Goal: Task Accomplishment & Management: Manage account settings

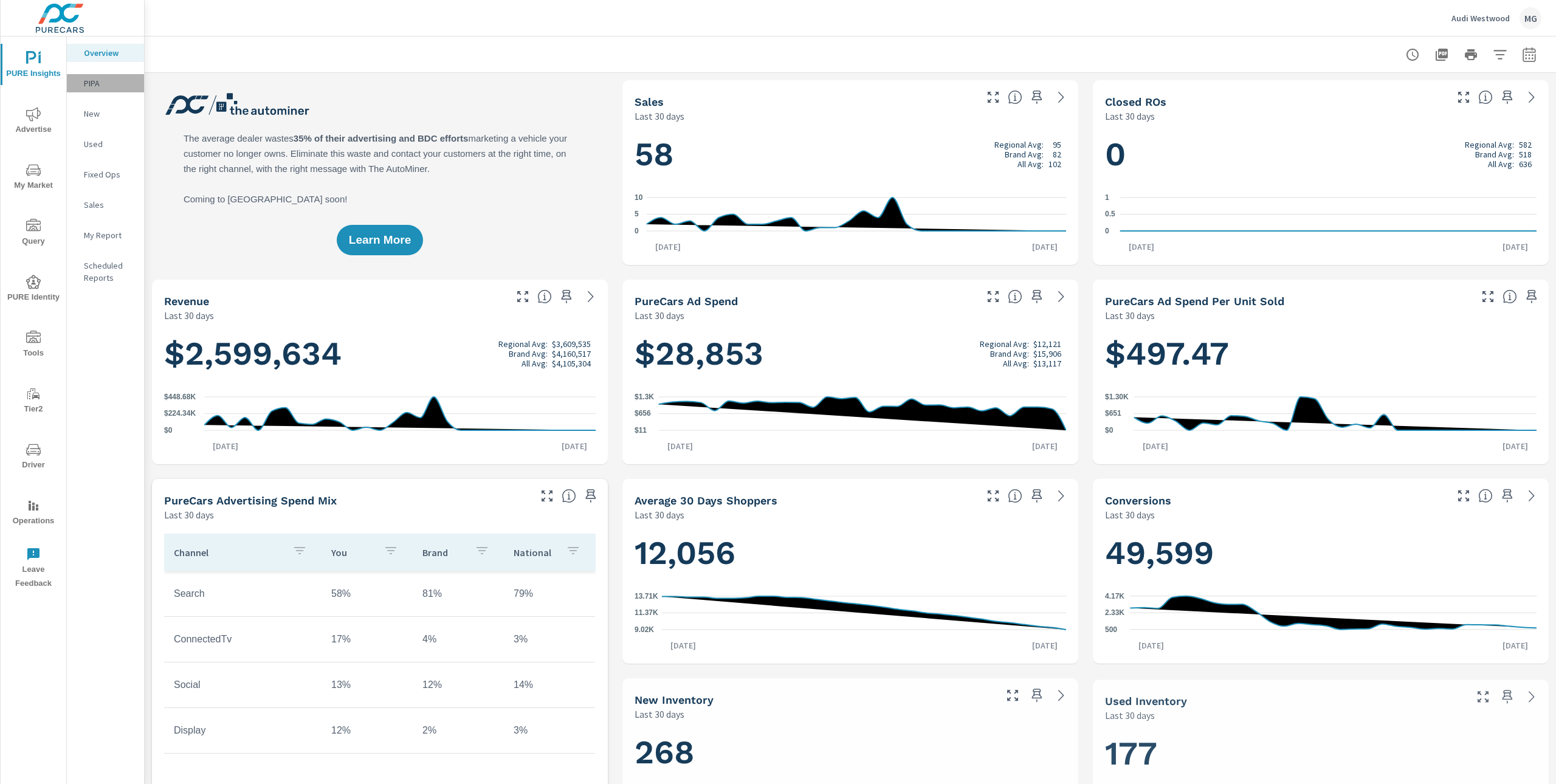
click at [96, 84] on p "PIPA" at bounding box center [110, 83] width 50 height 13
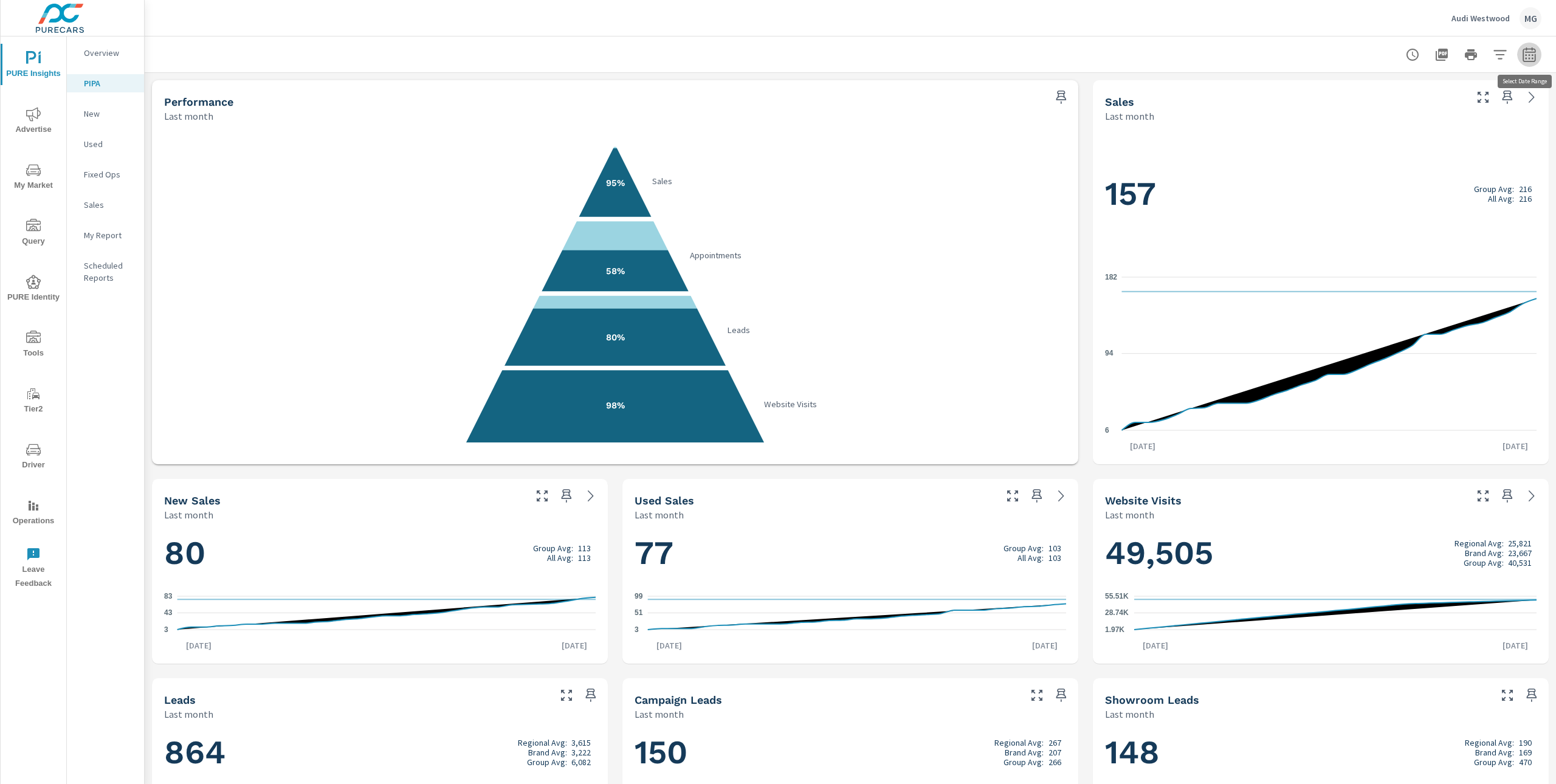
click at [1528, 55] on icon "button" at bounding box center [1529, 54] width 15 height 15
click at [1496, 105] on div "Custom Yesterday Last week Last 7 days Last 14 days Last 30 days Last 45 days L…" at bounding box center [1431, 105] width 131 height 34
click at [1492, 105] on div "Custom Yesterday Last week Last 7 days Last 14 days Last 30 days Last 45 days L…" at bounding box center [1431, 105] width 131 height 34
click at [1488, 106] on select "Custom [DATE] Last week Last 7 days Last 14 days Last 30 days Last 45 days Last…" at bounding box center [1431, 105] width 121 height 24
click at [1371, 93] on select "Custom [DATE] Last week Last 7 days Last 14 days Last 30 days Last 45 days Last…" at bounding box center [1431, 105] width 121 height 24
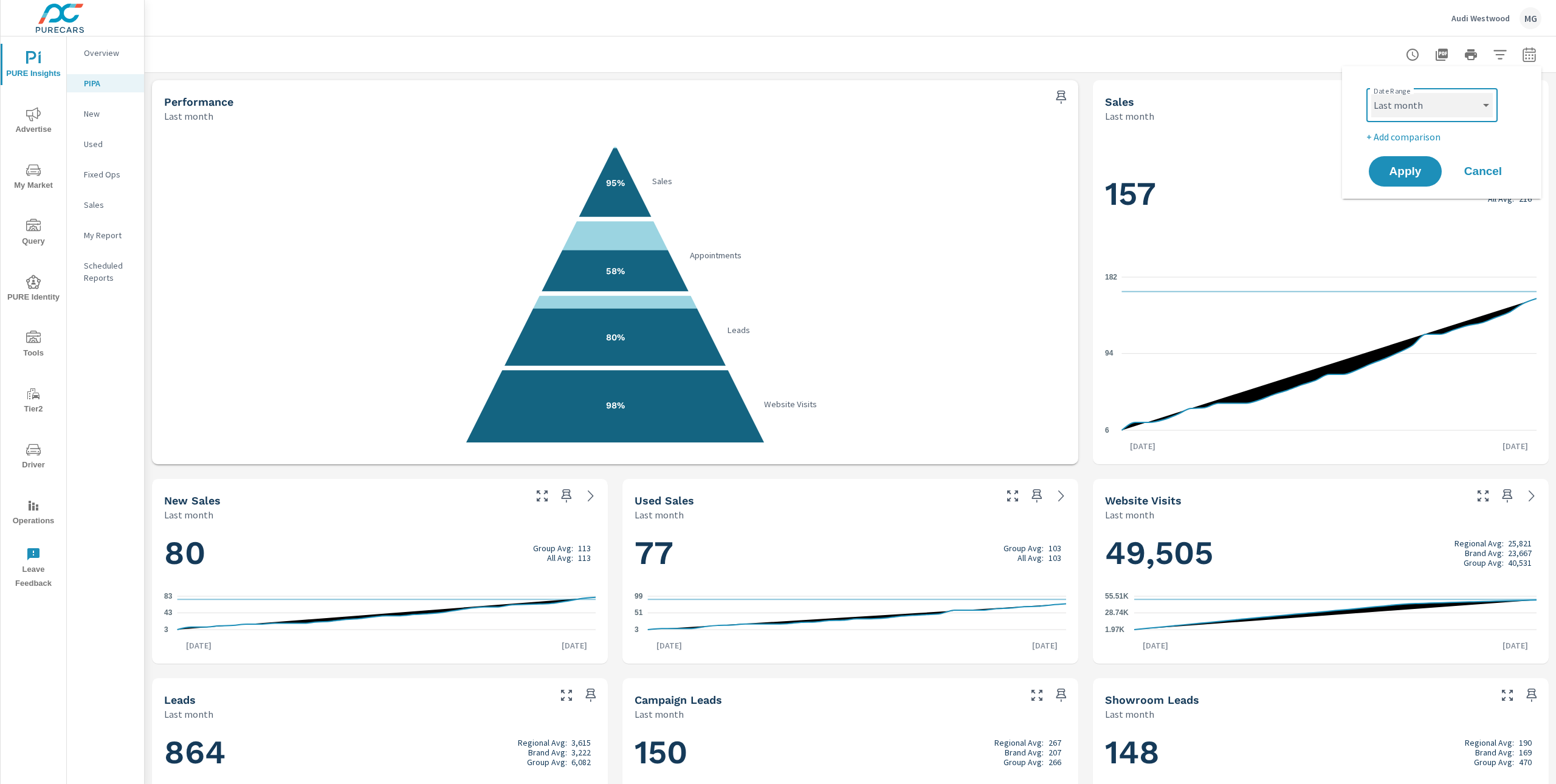
select select "Last 14 days"
click at [1415, 172] on span "Apply" at bounding box center [1405, 172] width 49 height 12
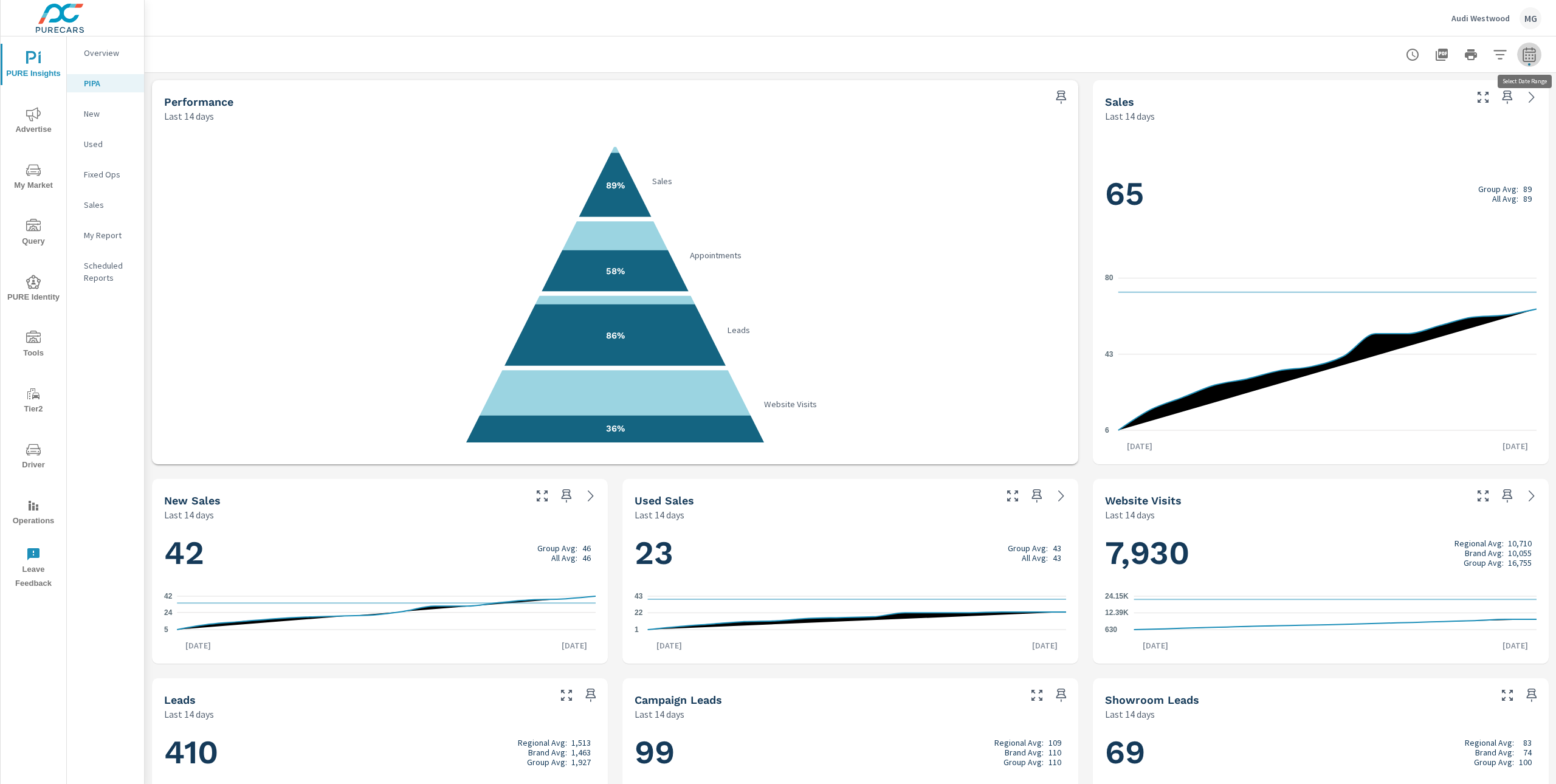
click at [1523, 57] on icon "button" at bounding box center [1529, 54] width 15 height 15
click at [1494, 118] on div "Custom Yesterday Last week Last 7 days Last 14 days Last 30 days Last 45 days L…" at bounding box center [1431, 105] width 131 height 34
click at [1489, 102] on select "Custom [DATE] Last week Last 7 days Last 14 days Last 30 days Last 45 days Last…" at bounding box center [1431, 105] width 121 height 24
click at [1371, 93] on select "Custom [DATE] Last week Last 7 days Last 14 days Last 30 days Last 45 days Last…" at bounding box center [1431, 105] width 121 height 24
select select "custom"
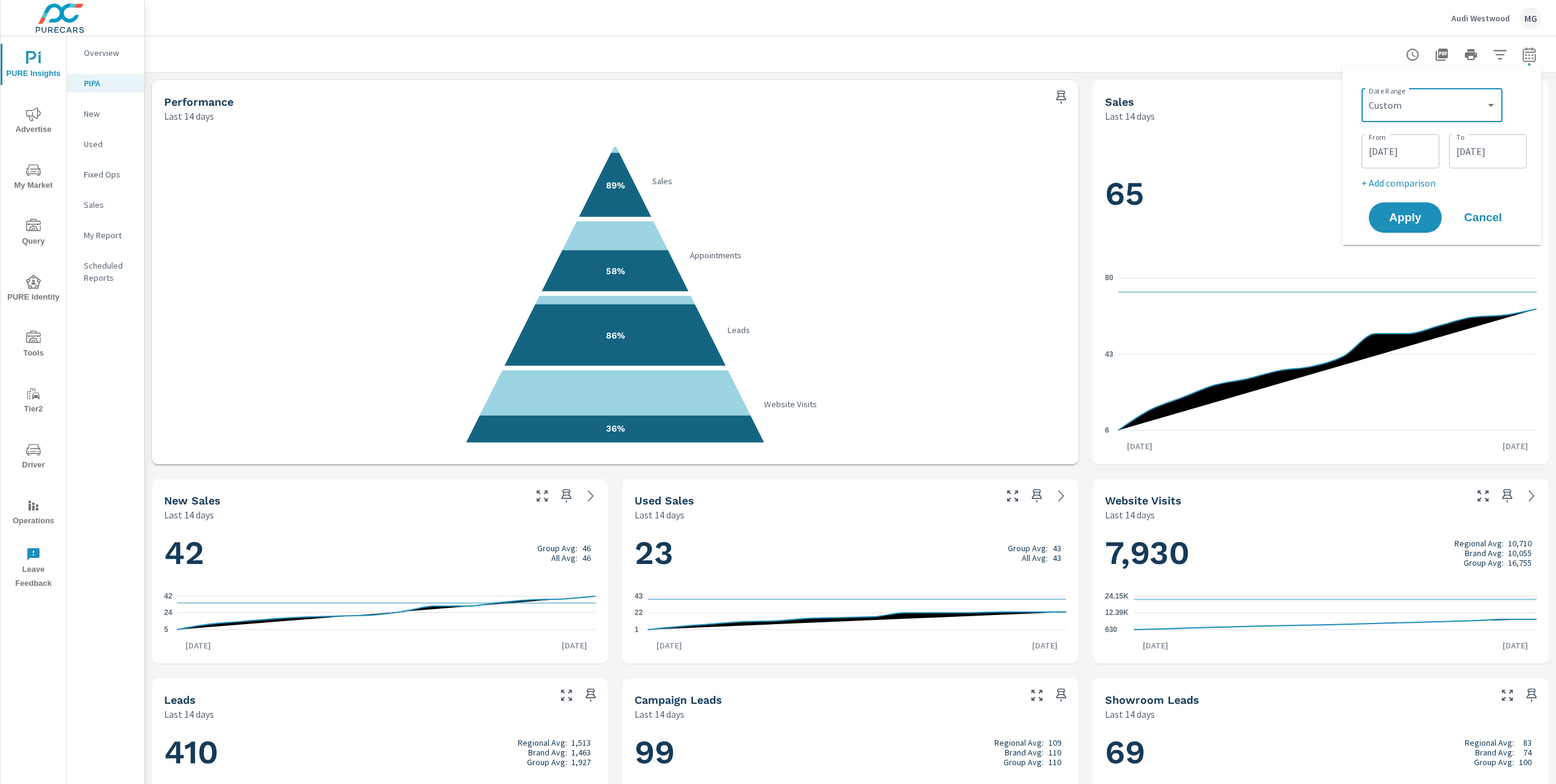
click at [1401, 151] on input "08/29/2025" at bounding box center [1400, 151] width 68 height 24
click at [1417, 183] on icon "button" at bounding box center [1417, 184] width 6 height 5
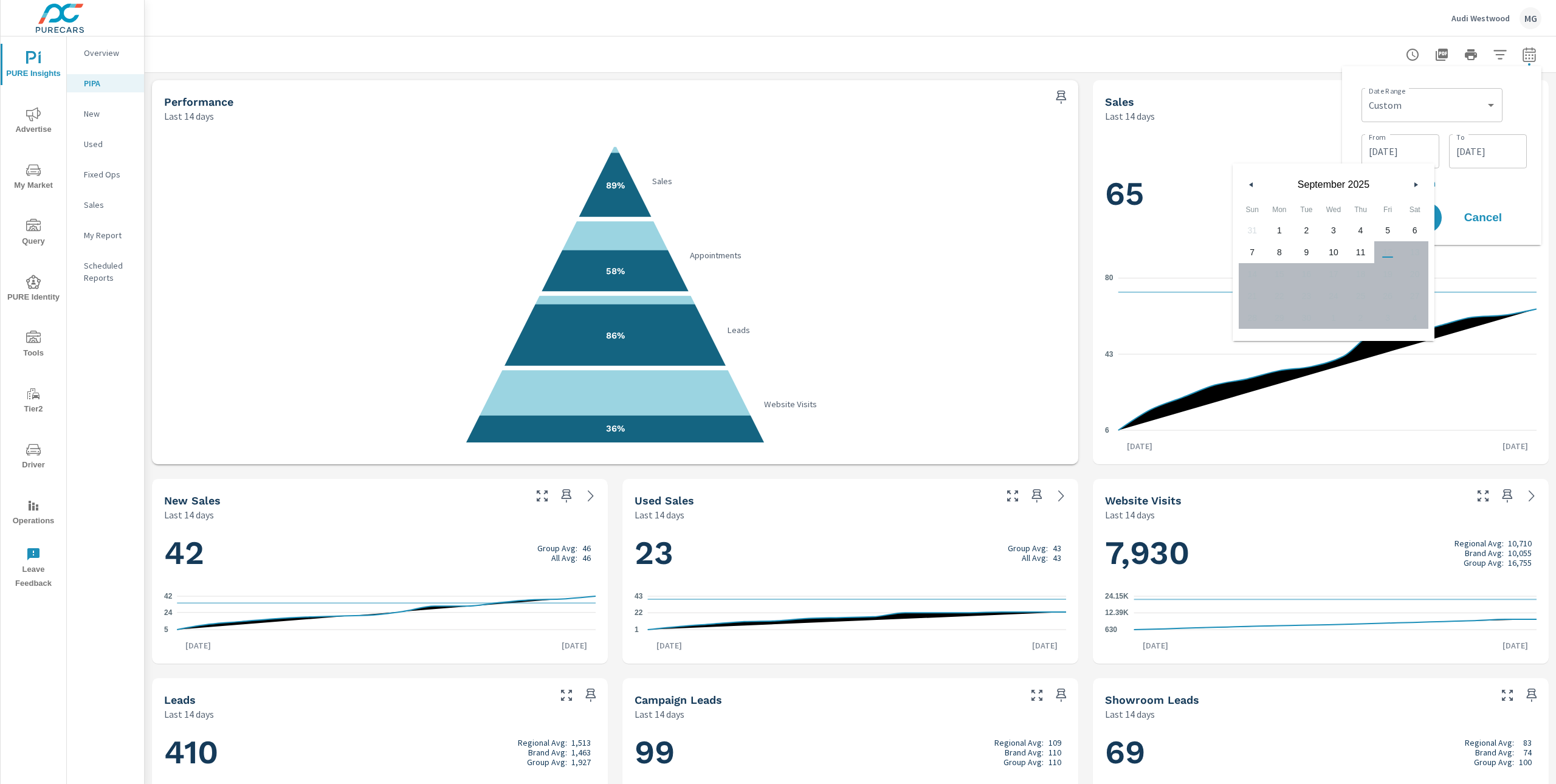
click at [1276, 237] on span "1" at bounding box center [1280, 230] width 27 height 16
click at [1362, 253] on span "11" at bounding box center [1360, 252] width 27 height 16
click at [1281, 228] on span "1" at bounding box center [1280, 230] width 27 height 16
type input "09/01/2025"
click at [1281, 229] on span "1" at bounding box center [1280, 230] width 27 height 16
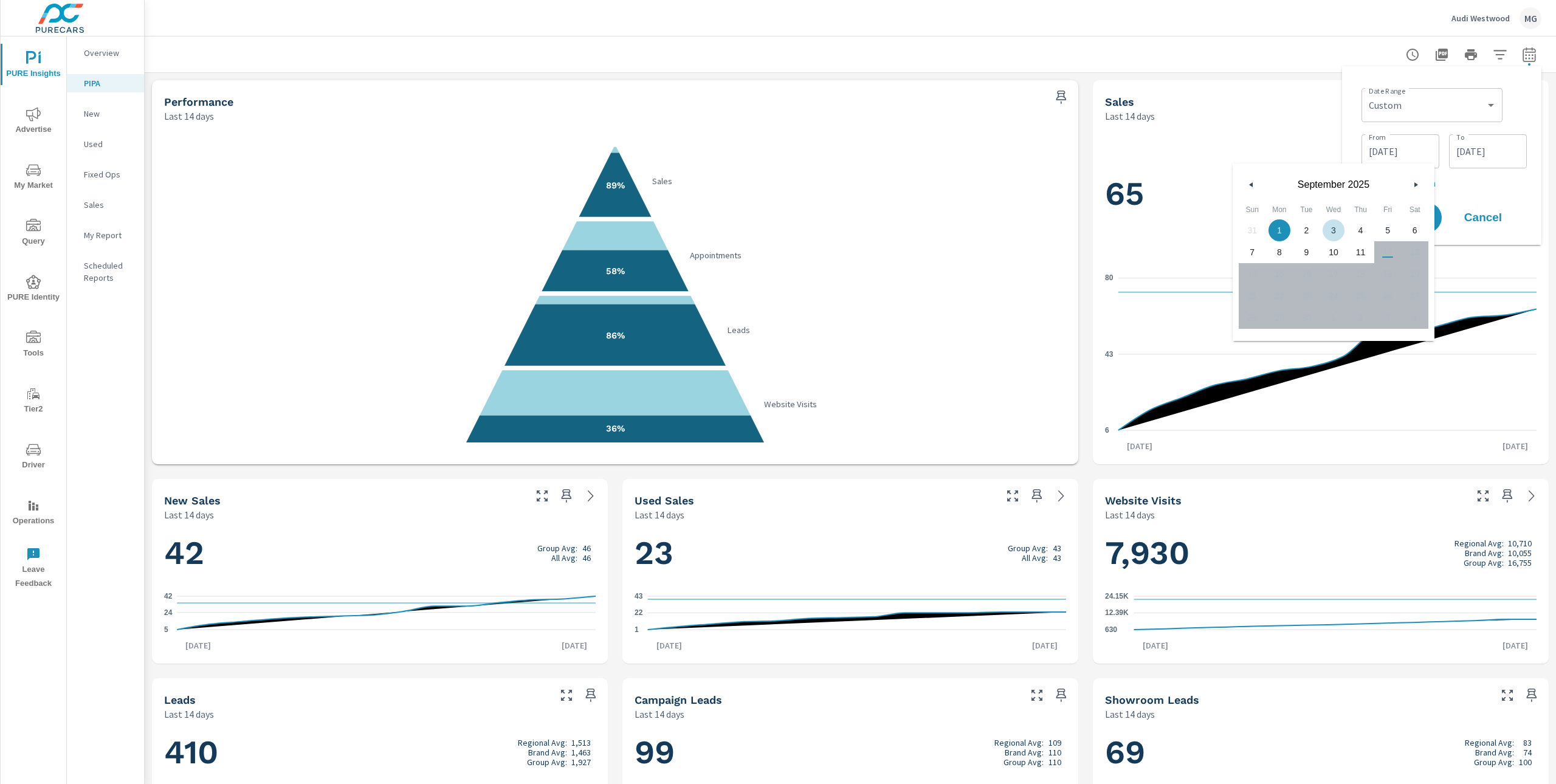
click at [1363, 137] on div "09/01/2025 From" at bounding box center [1400, 151] width 78 height 34
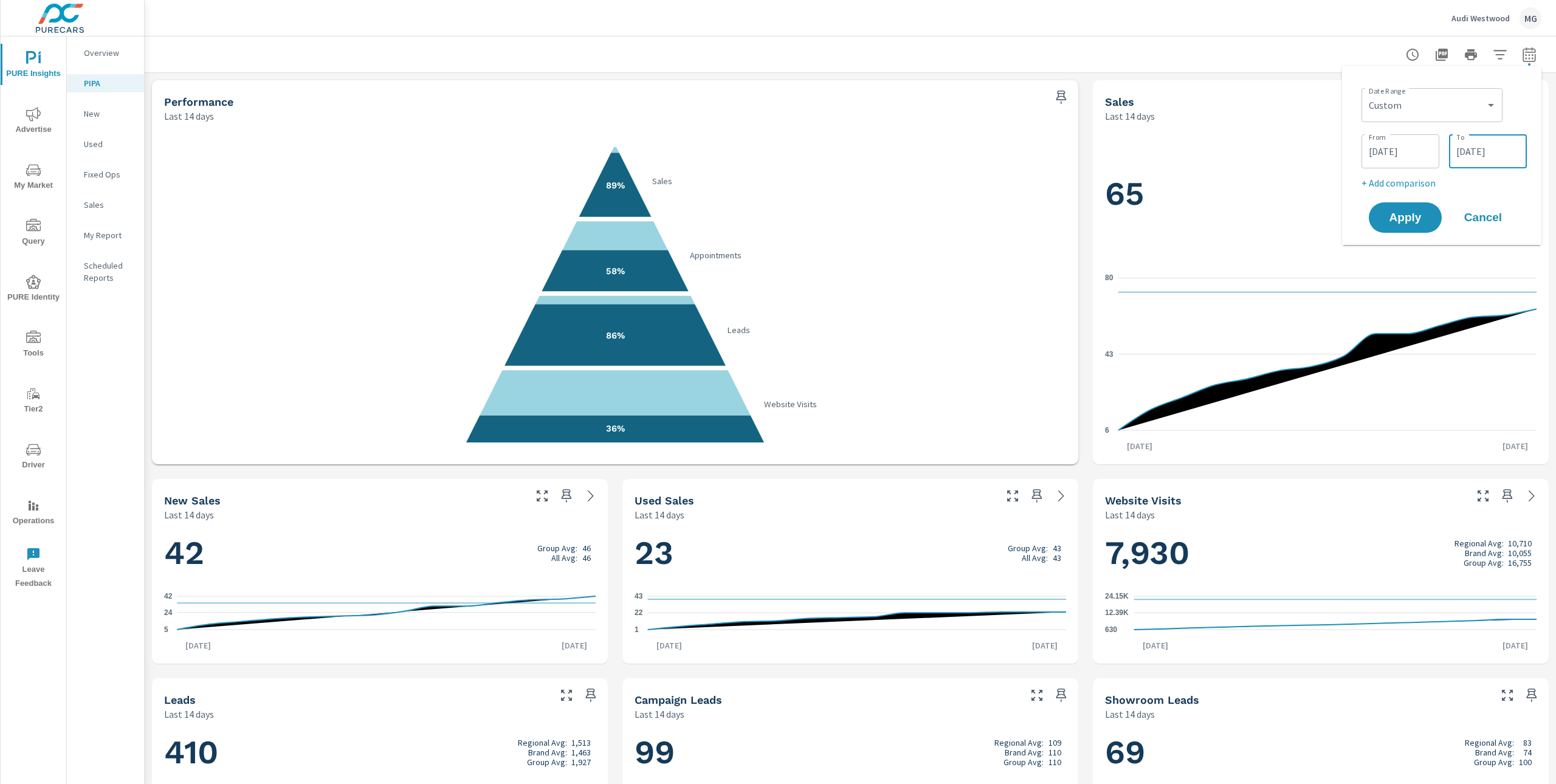
click at [1496, 154] on input "09/11/2025" at bounding box center [1487, 151] width 68 height 24
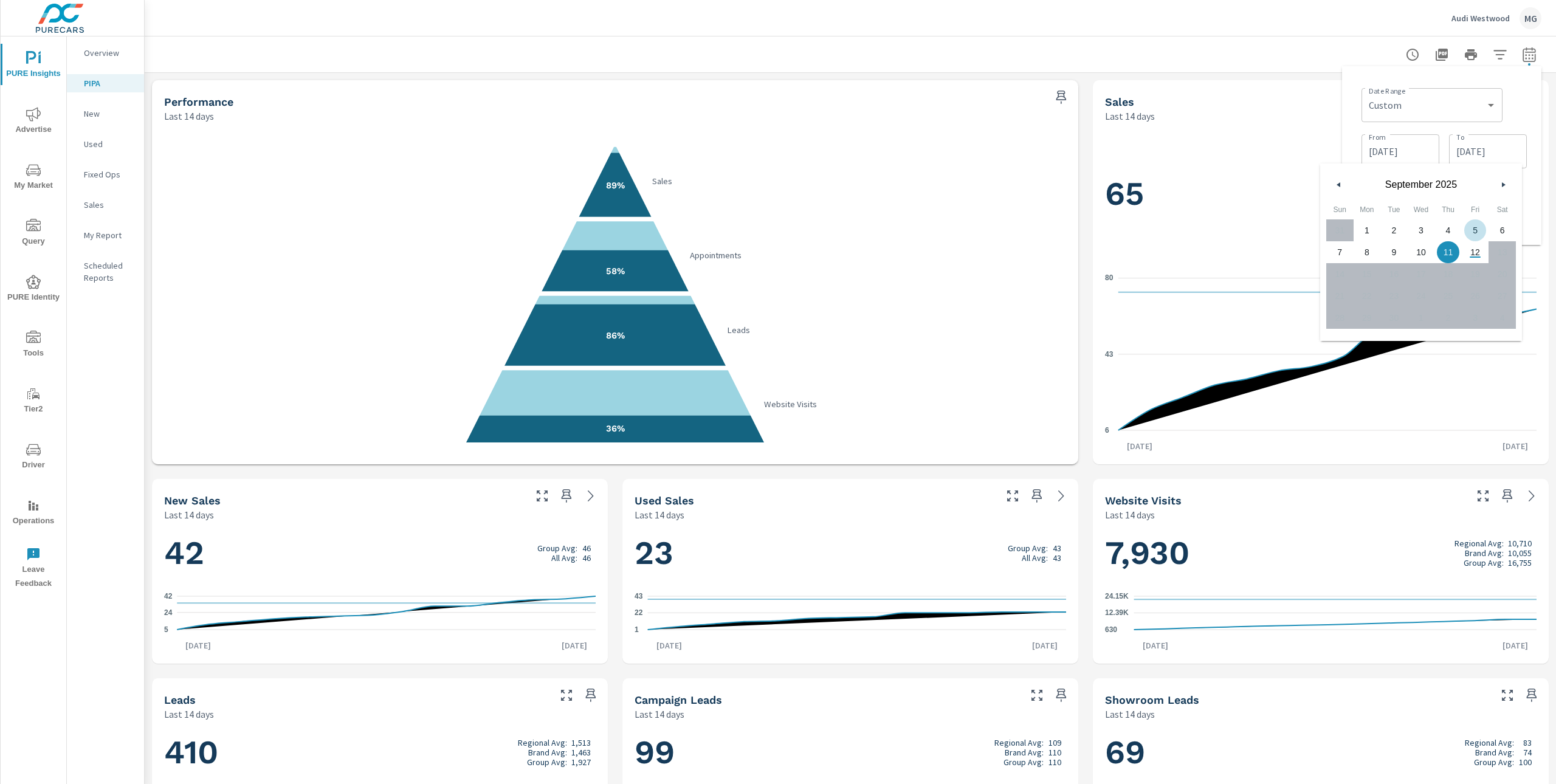
click at [1525, 105] on div "Date Range Custom [DATE] Last week Last 7 days Last 14 days Last 30 days Last 4…" at bounding box center [1444, 104] width 165 height 42
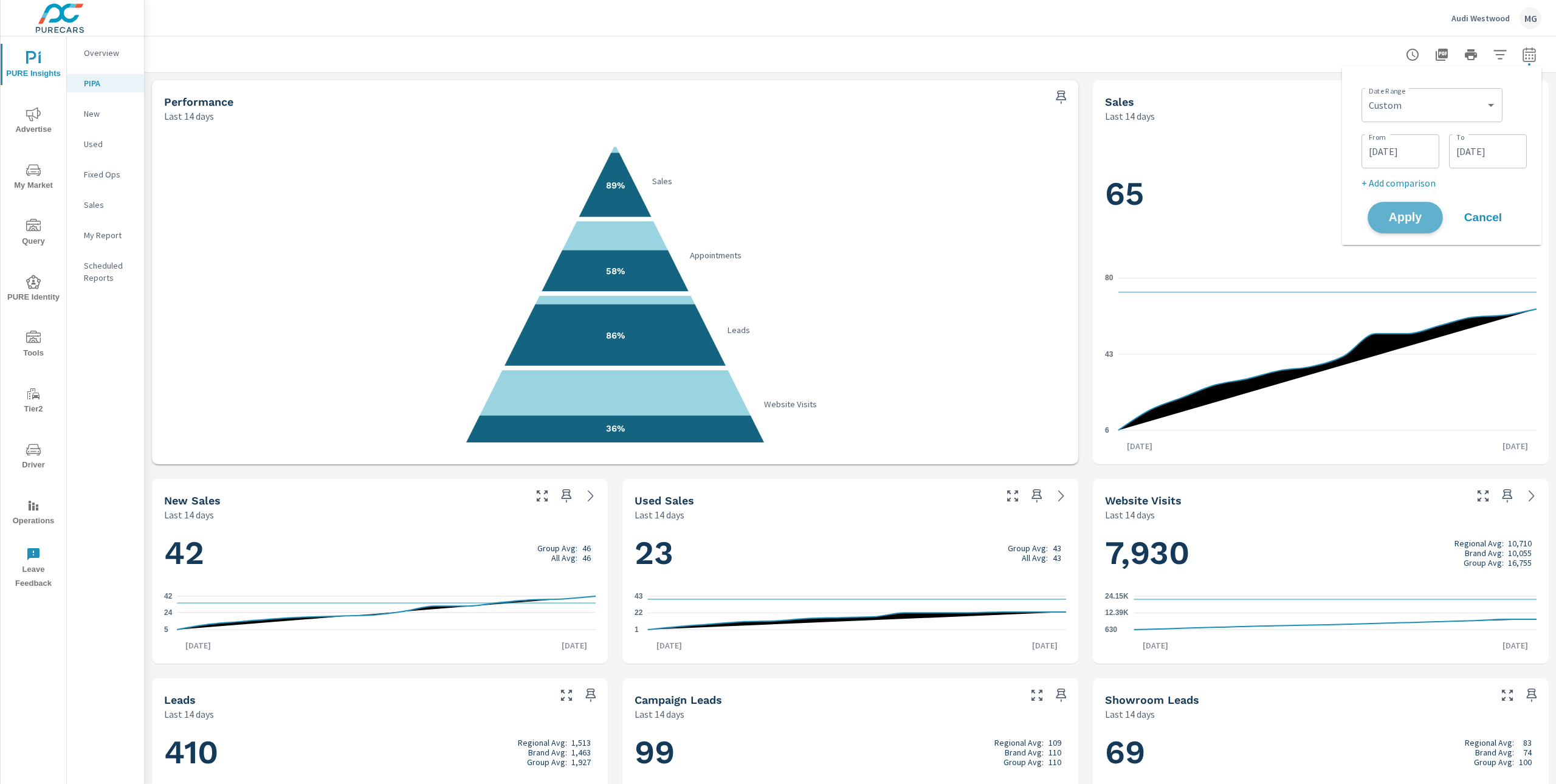
click at [1421, 216] on span "Apply" at bounding box center [1405, 218] width 49 height 12
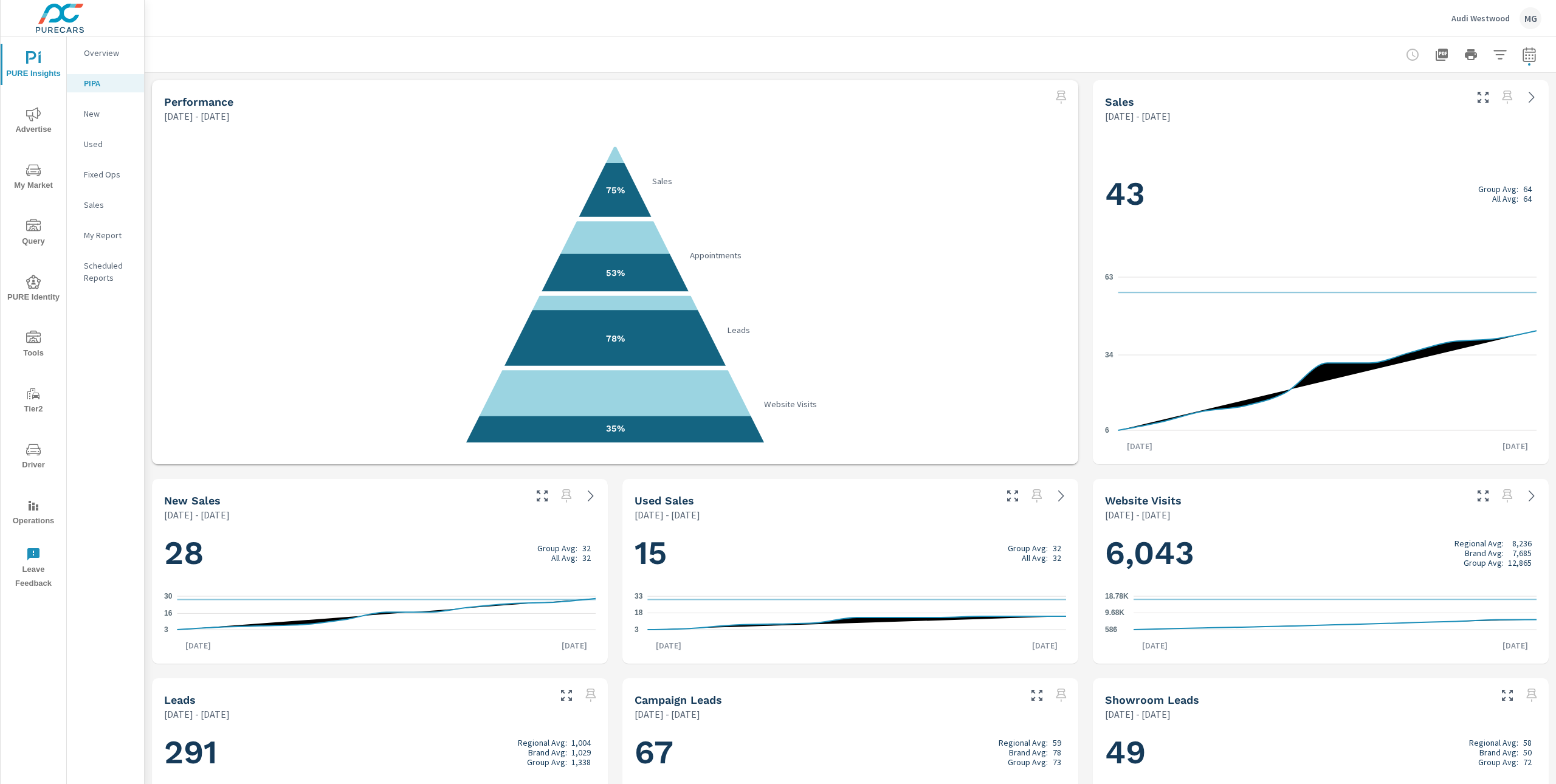
click at [822, 204] on icon "75% Sales 53% Appointments 78% Leads 35% Website Visits" at bounding box center [615, 293] width 902 height 298
click at [1530, 58] on icon "button" at bounding box center [1529, 54] width 15 height 15
click at [1496, 105] on select "Custom [DATE] Last week Last 7 days Last 14 days Last 30 days Last 45 days Last…" at bounding box center [1431, 105] width 131 height 24
click at [1366, 93] on select "Custom [DATE] Last week Last 7 days Last 14 days Last 30 days Last 45 days Last…" at bounding box center [1431, 105] width 131 height 24
select select "Month to date"
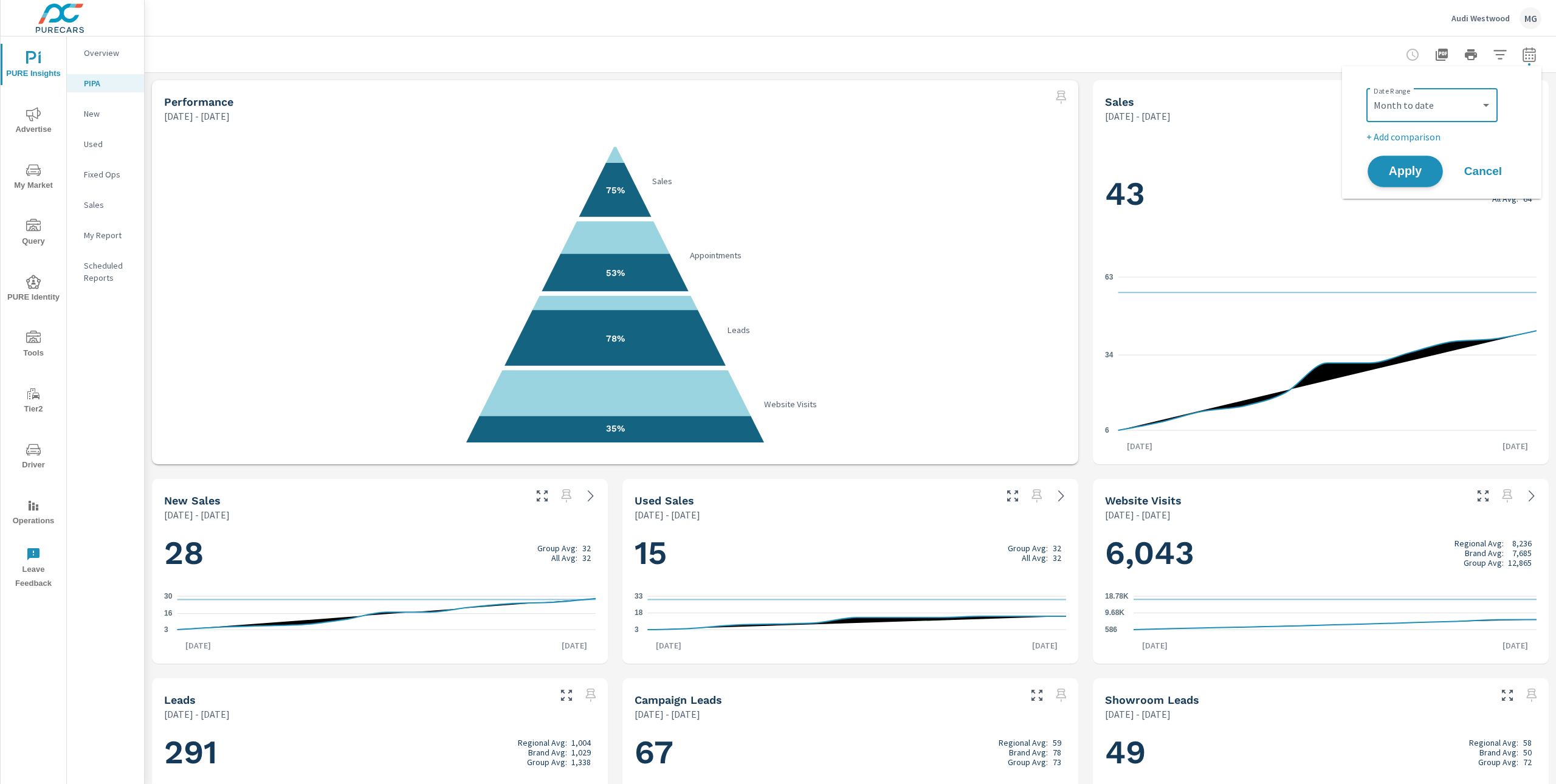
click at [1418, 166] on span "Apply" at bounding box center [1405, 172] width 49 height 12
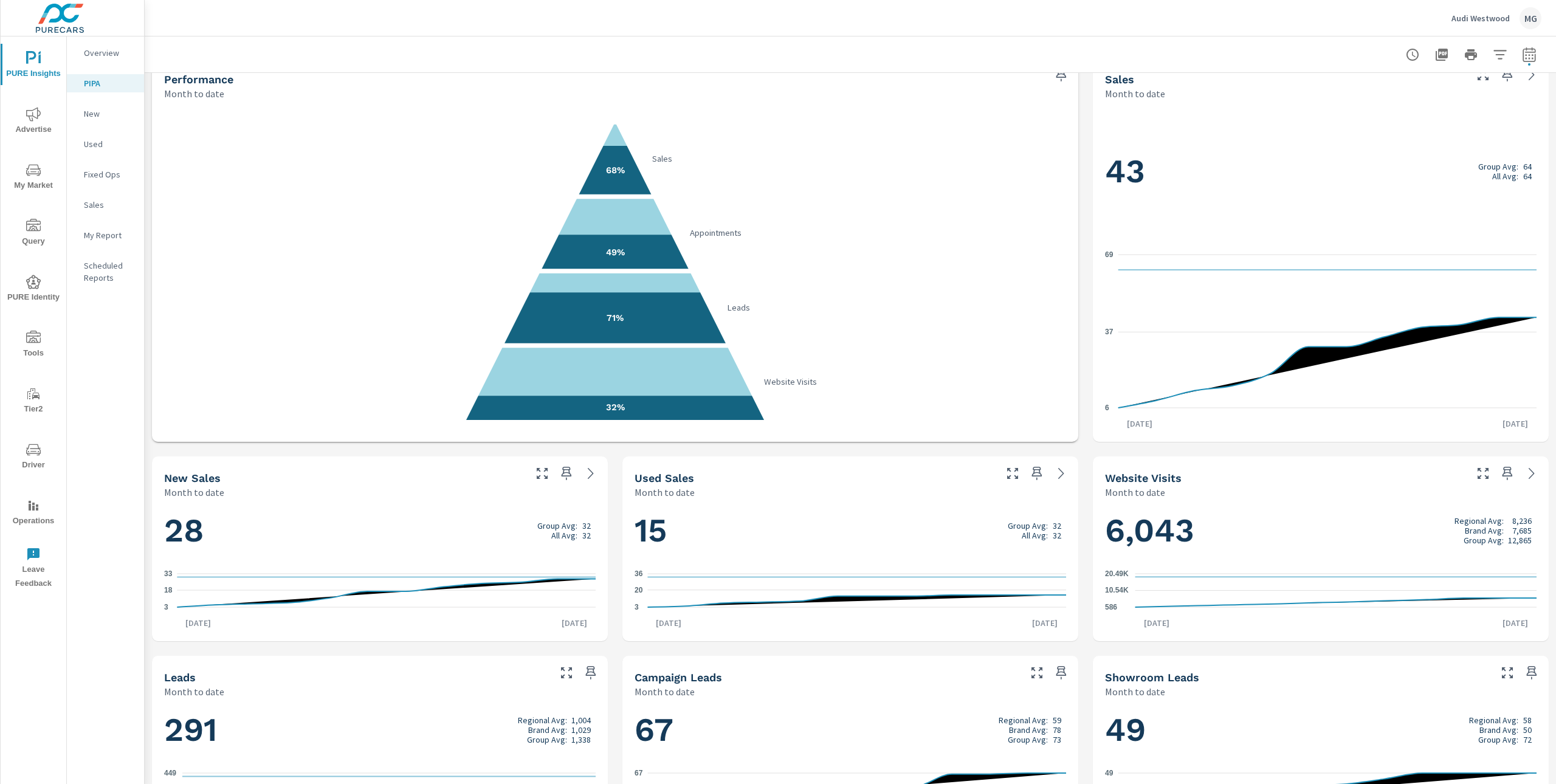
scroll to position [22, 0]
click at [1528, 58] on icon "button" at bounding box center [1529, 56] width 8 height 5
click at [1482, 111] on select "Custom [DATE] Last week Last 7 days Last 14 days Last 30 days Last 45 days Last…" at bounding box center [1431, 105] width 121 height 24
click at [1371, 93] on select "Custom [DATE] Last week Last 7 days Last 14 days Last 30 days Last 45 days Last…" at bounding box center [1431, 105] width 121 height 24
select select "Last month"
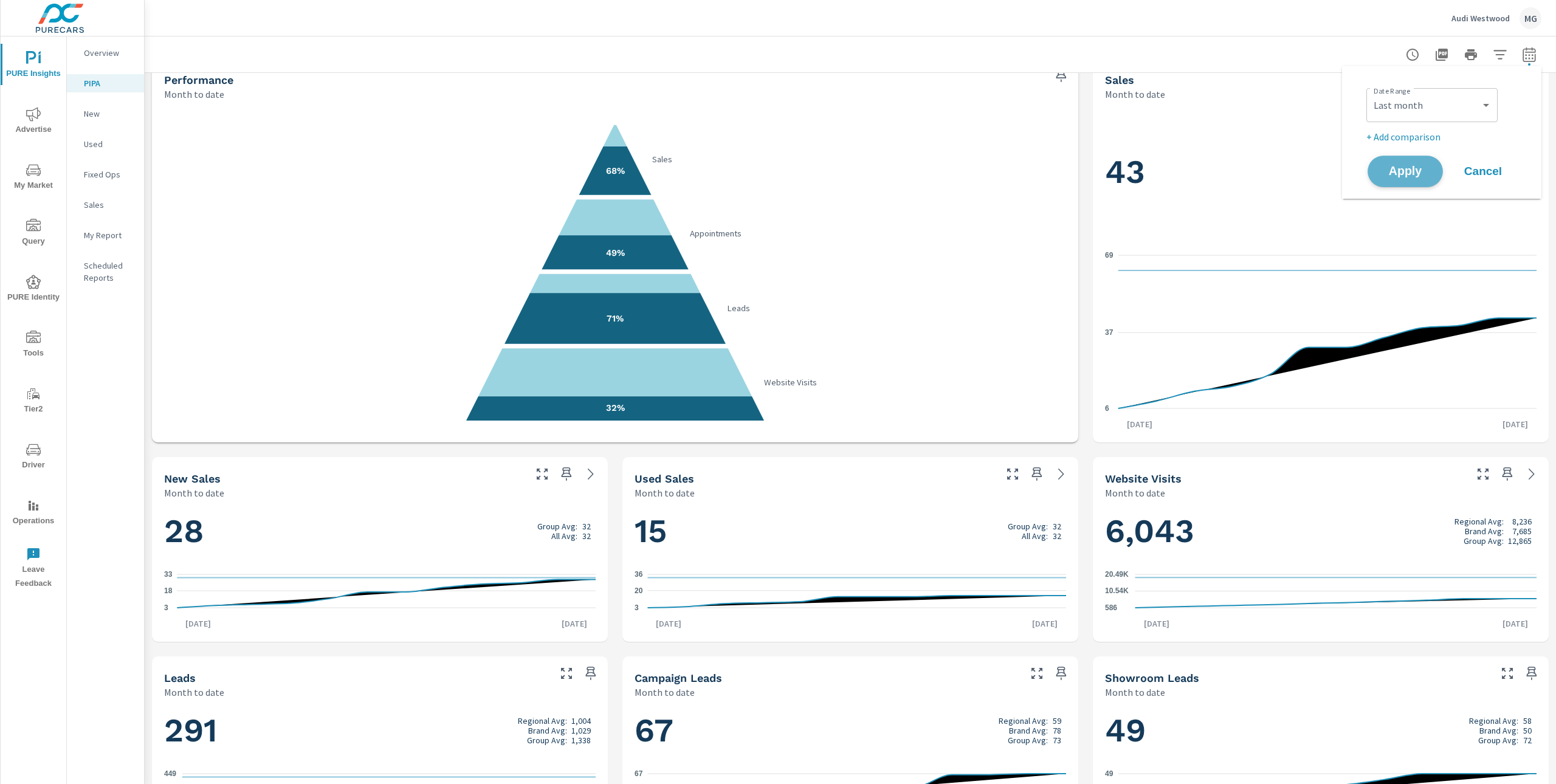
click at [1410, 175] on span "Apply" at bounding box center [1405, 172] width 49 height 12
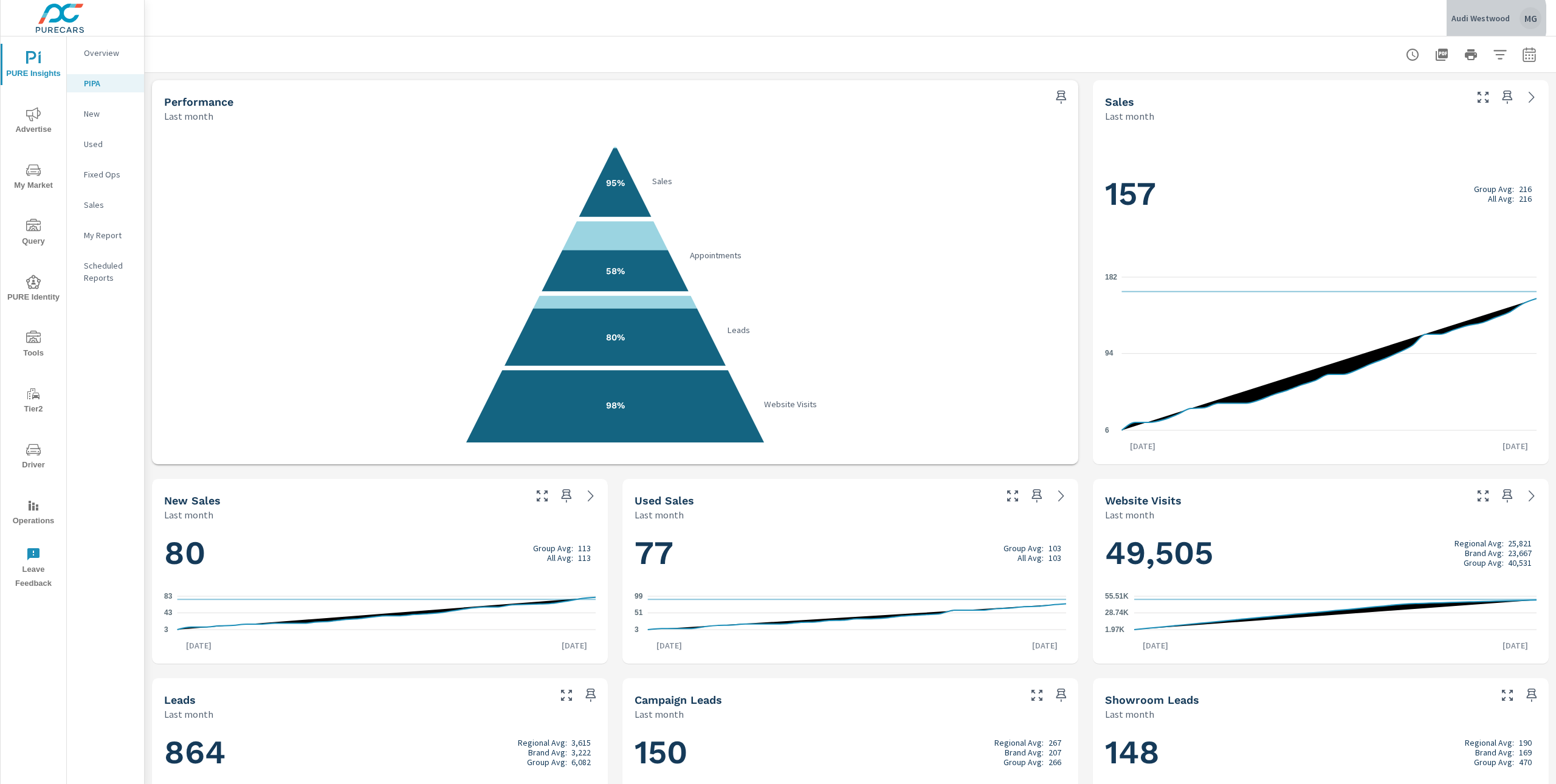
click at [1473, 18] on p "Audi Westwood" at bounding box center [1480, 17] width 58 height 11
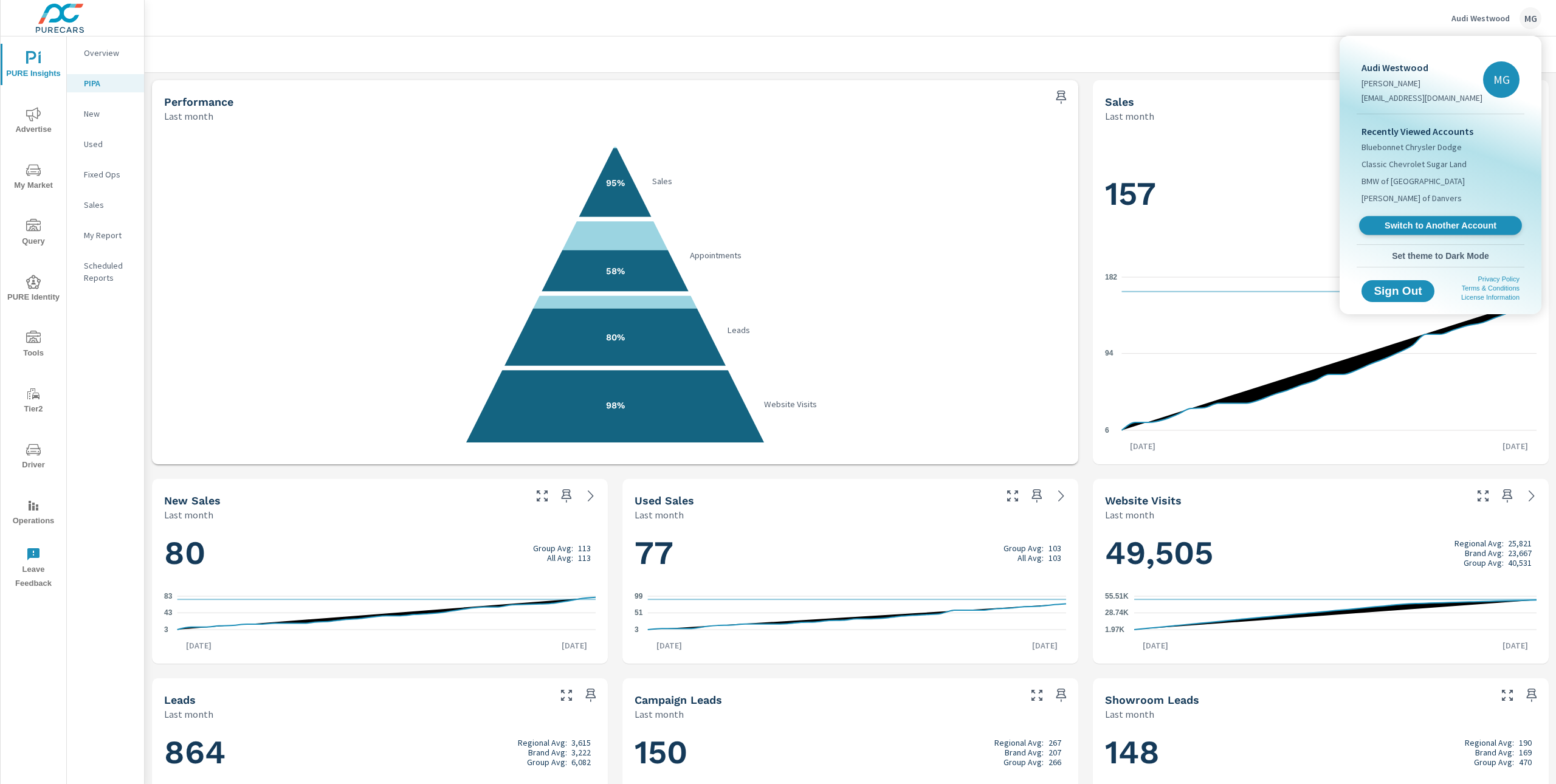
click at [1453, 229] on span "Switch to Another Account" at bounding box center [1440, 226] width 149 height 12
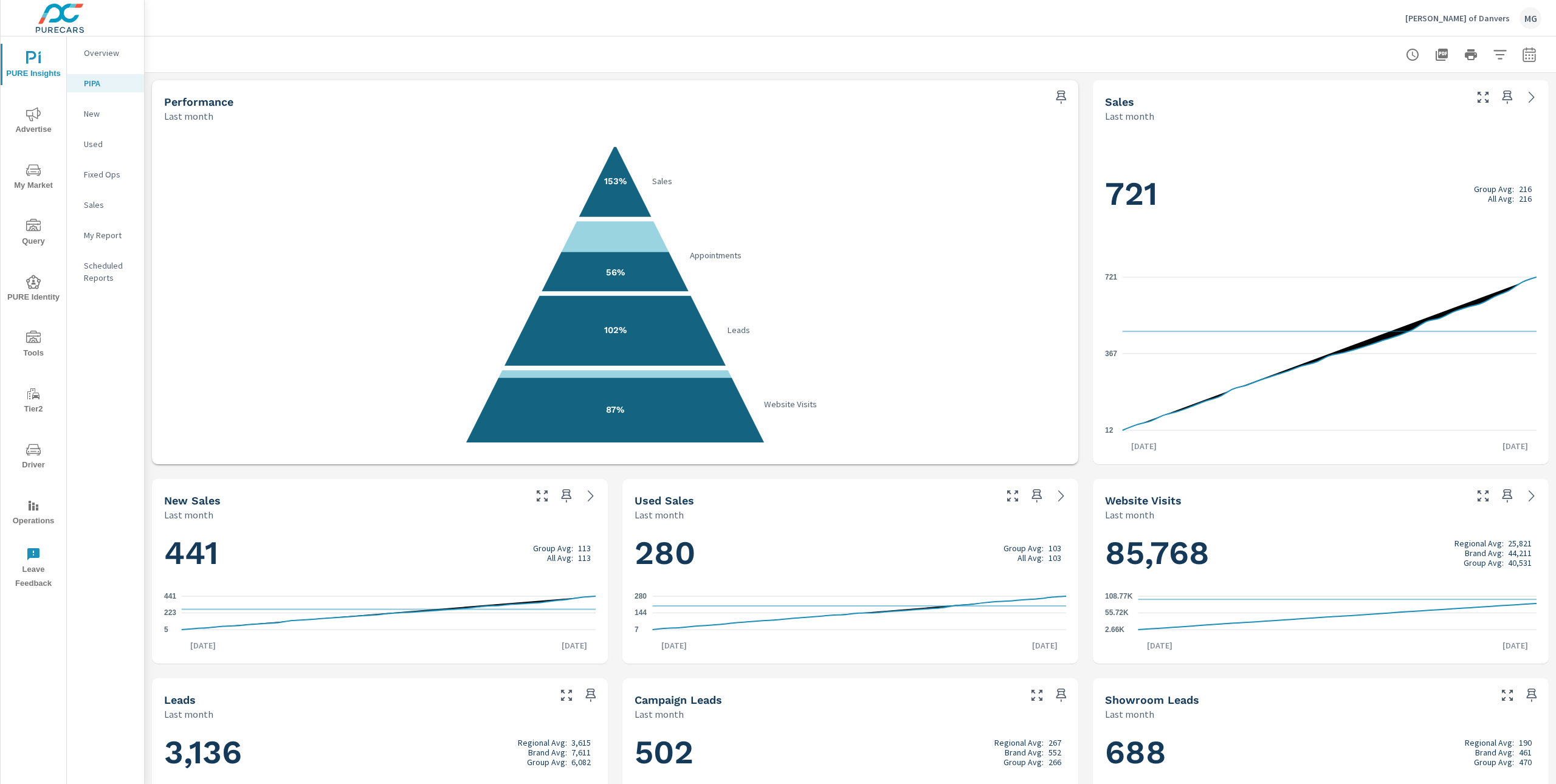
click at [1475, 21] on p "[PERSON_NAME] of Danvers" at bounding box center [1457, 17] width 105 height 11
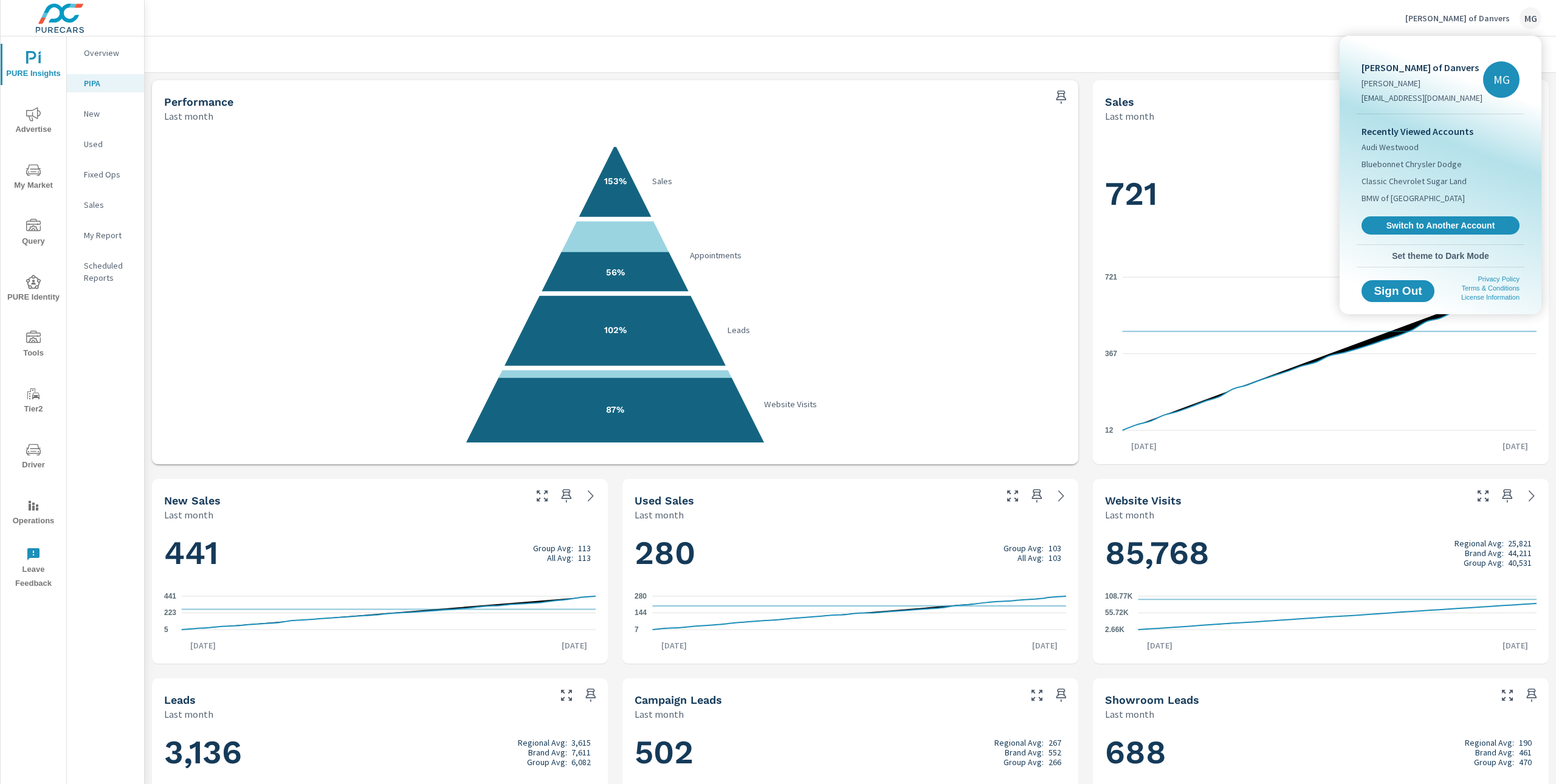
click at [1232, 108] on div at bounding box center [778, 392] width 1556 height 784
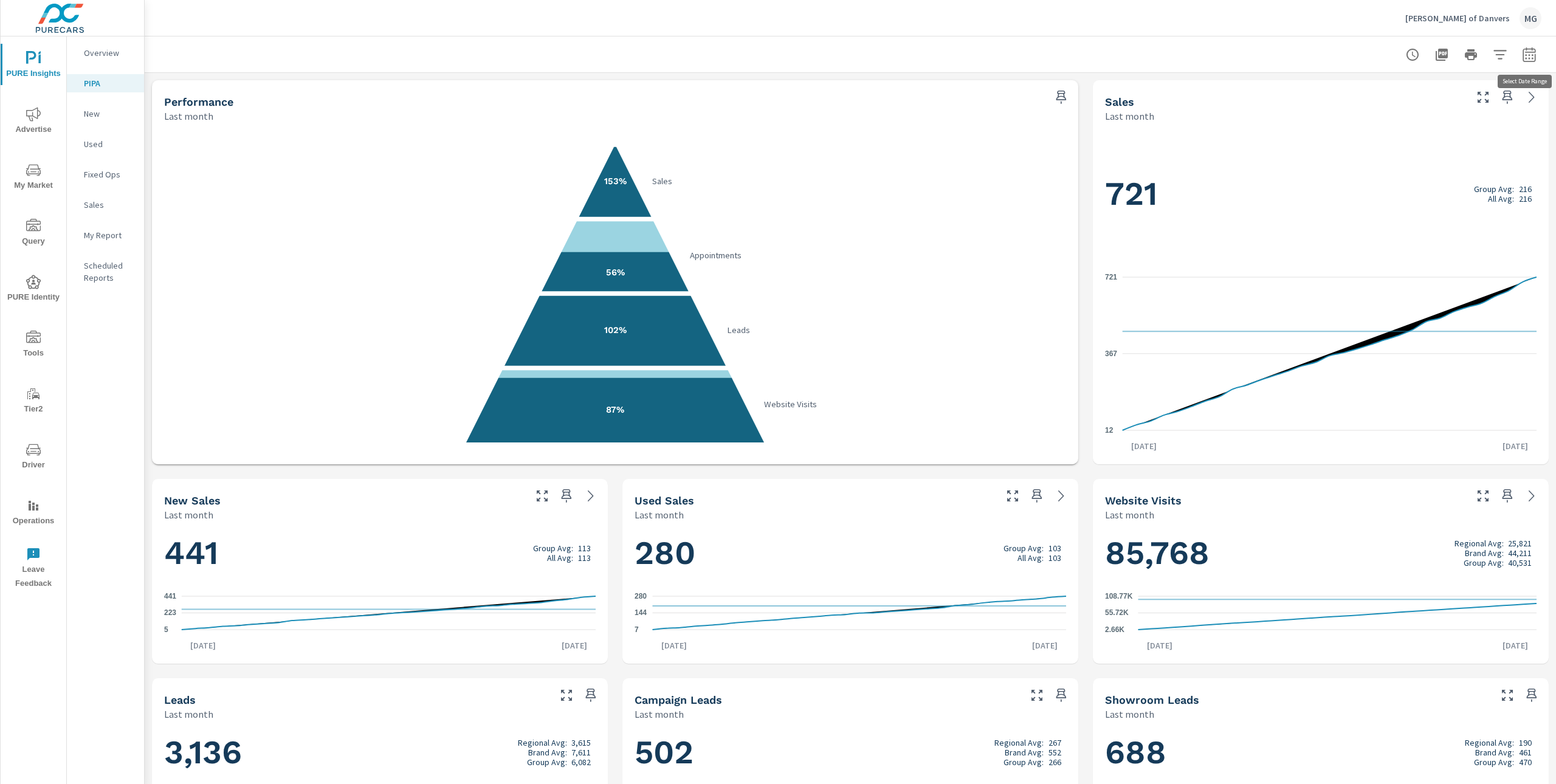
click at [1531, 55] on icon "button" at bounding box center [1529, 54] width 15 height 15
click at [1489, 109] on select "Custom [DATE] Last week Last 7 days Last 14 days Last 30 days Last 45 days Last…" at bounding box center [1431, 105] width 121 height 24
click at [1371, 93] on select "Custom [DATE] Last week Last 7 days Last 14 days Last 30 days Last 45 days Last…" at bounding box center [1431, 105] width 121 height 24
select select "Month to date"
click at [1419, 177] on span "Apply" at bounding box center [1405, 172] width 49 height 12
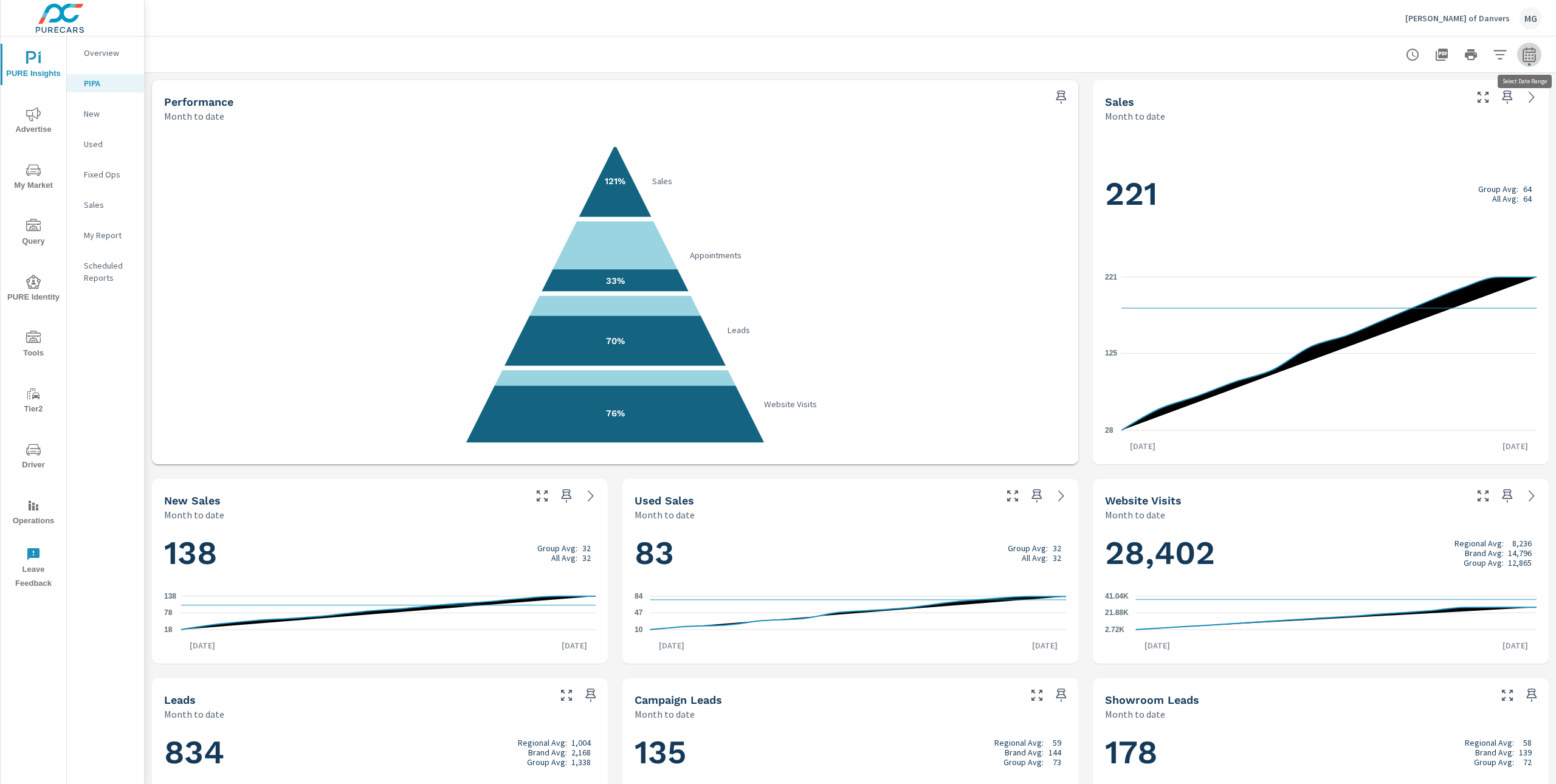
click at [1528, 54] on icon "button" at bounding box center [1529, 56] width 8 height 5
select select "Month to date"
click at [1259, 55] on div at bounding box center [849, 54] width 1381 height 36
click at [1529, 47] on icon "button" at bounding box center [1529, 54] width 15 height 15
click at [1497, 104] on div "Date Range Custom [DATE] Last week Last 7 days Last 14 days Last 30 days Last 4…" at bounding box center [1444, 104] width 155 height 42
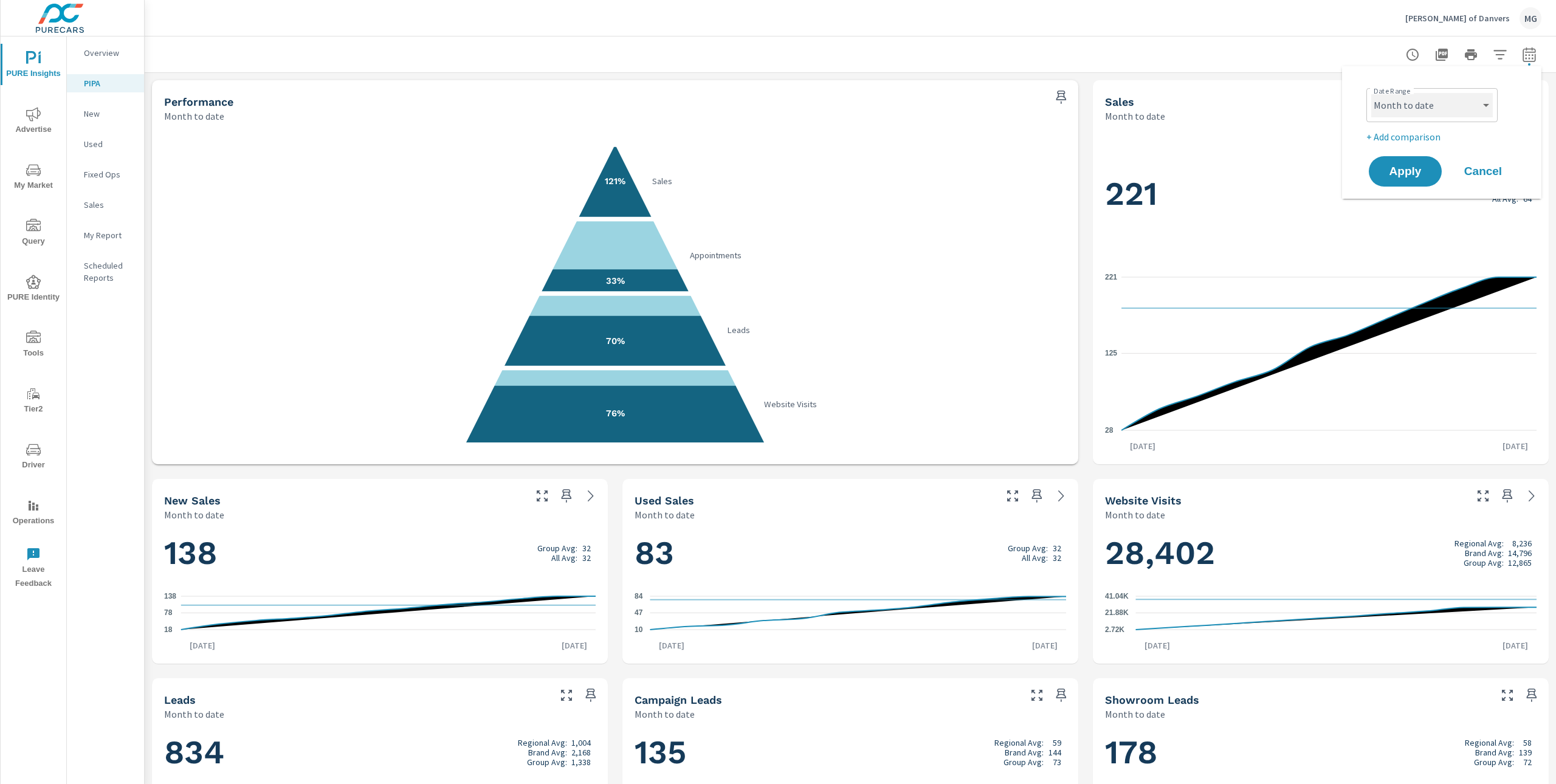
click at [1490, 104] on select "Custom [DATE] Last week Last 7 days Last 14 days Last 30 days Last 45 days Last…" at bounding box center [1431, 105] width 121 height 24
click at [1371, 93] on select "Custom [DATE] Last week Last 7 days Last 14 days Last 30 days Last 45 days Last…" at bounding box center [1431, 105] width 121 height 24
select select "Last month"
click at [1417, 178] on button "Apply" at bounding box center [1405, 171] width 76 height 32
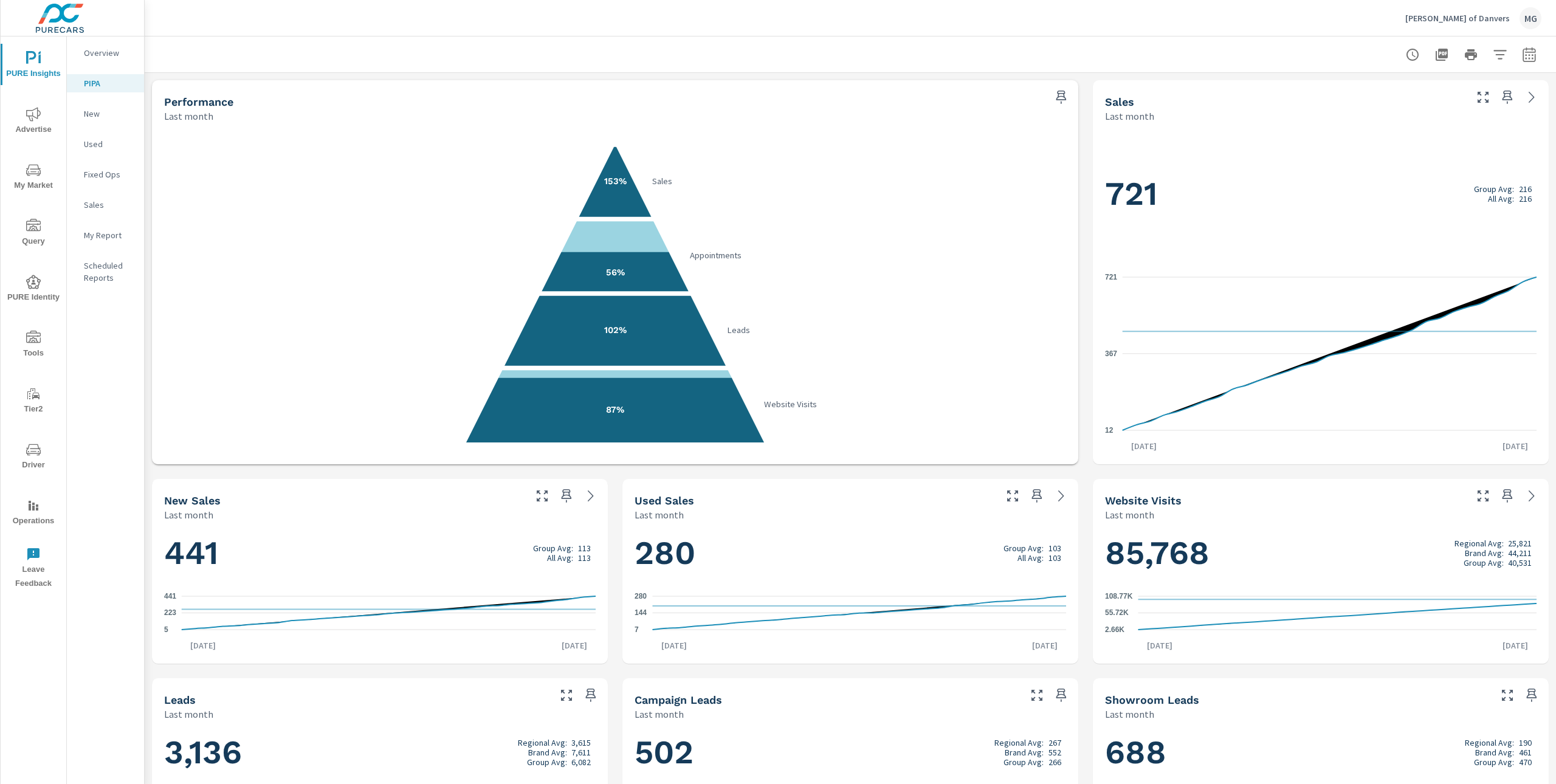
click at [1462, 20] on p "[PERSON_NAME] of Danvers" at bounding box center [1457, 17] width 105 height 11
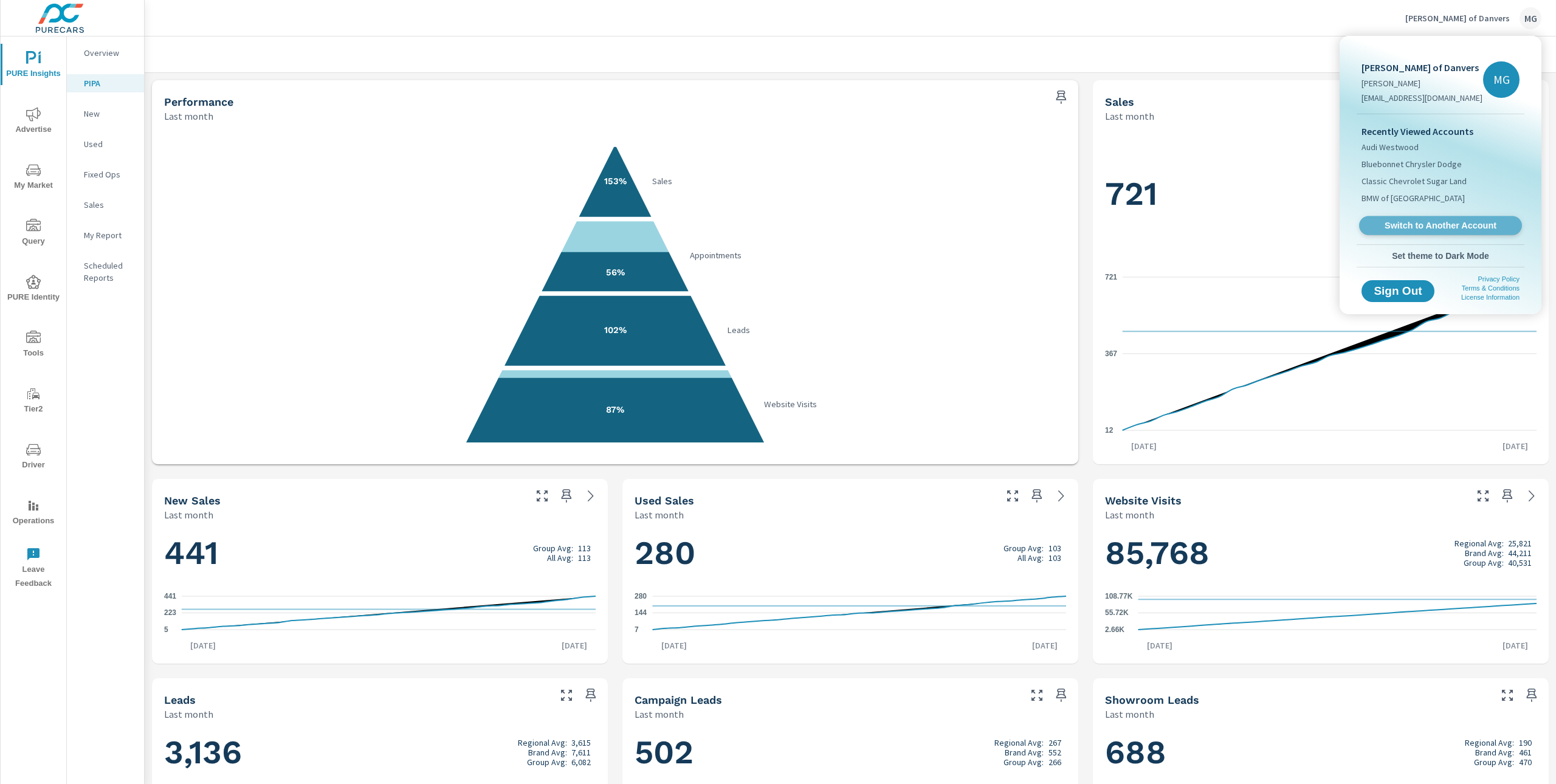
click at [1448, 227] on span "Switch to Another Account" at bounding box center [1440, 226] width 149 height 12
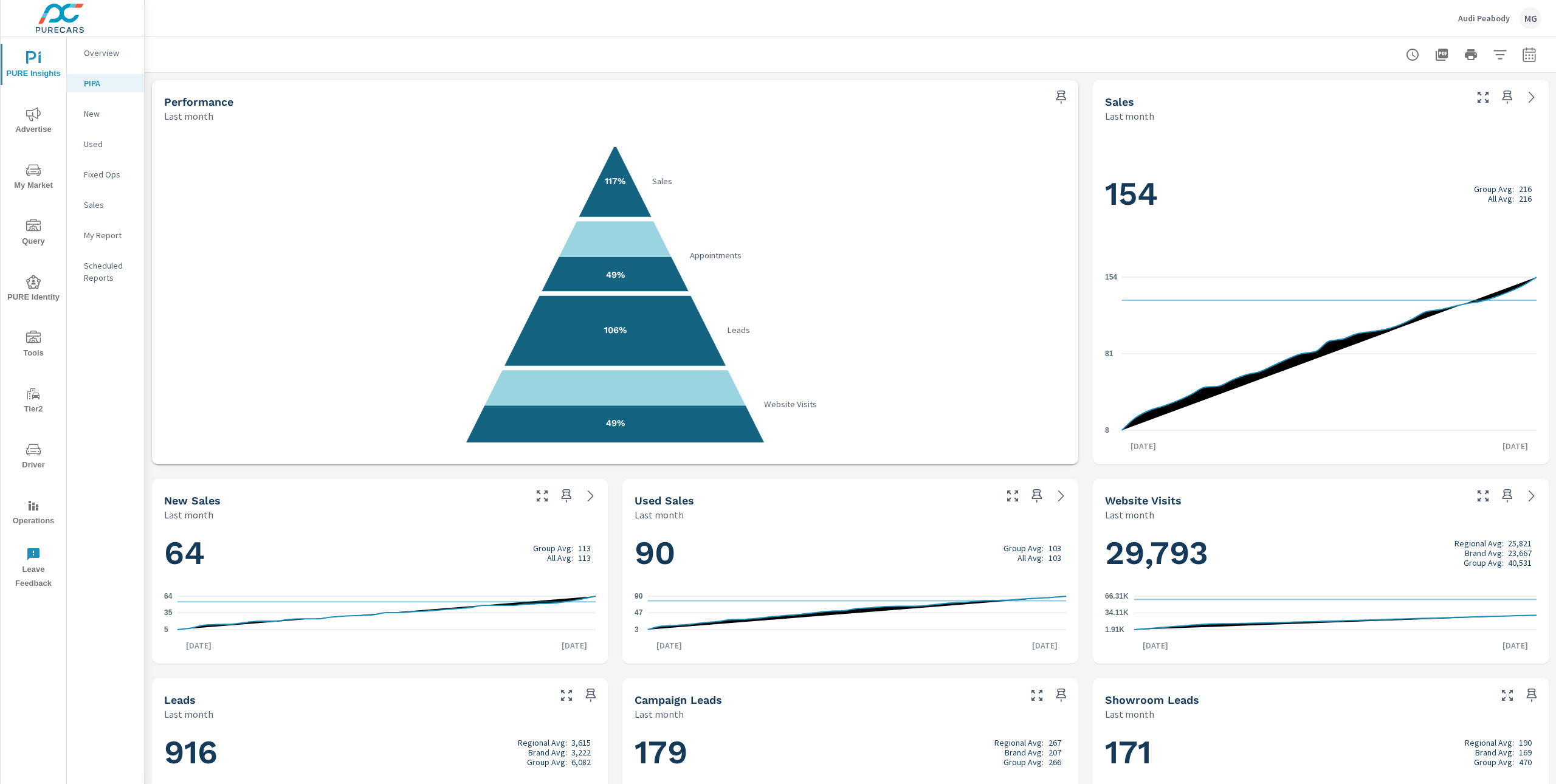
click at [1530, 56] on icon "button" at bounding box center [1529, 54] width 15 height 15
click at [1483, 108] on select "Custom [DATE] Last week Last 7 days Last 14 days Last 30 days Last 45 days Last…" at bounding box center [1431, 105] width 121 height 24
click at [1371, 93] on select "Custom [DATE] Last week Last 7 days Last 14 days Last 30 days Last 45 days Last…" at bounding box center [1431, 105] width 121 height 24
select select "Month to date"
click at [1413, 169] on span "Apply" at bounding box center [1405, 172] width 49 height 12
